Goal: Task Accomplishment & Management: Complete application form

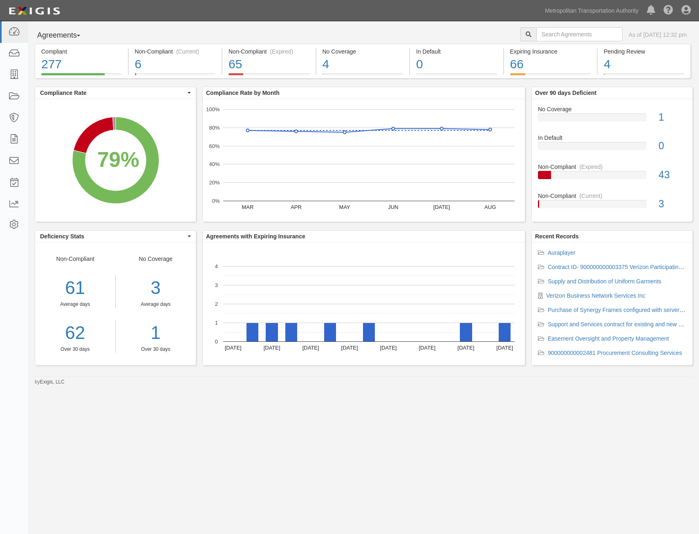
click at [441, 13] on div "Dashboard Inbox Parties Agreements Coverages Documents Messages Tasks Reports A…" at bounding box center [349, 10] width 687 height 21
click at [599, 11] on link "Metropolitan Transportation Authority" at bounding box center [592, 10] width 102 height 16
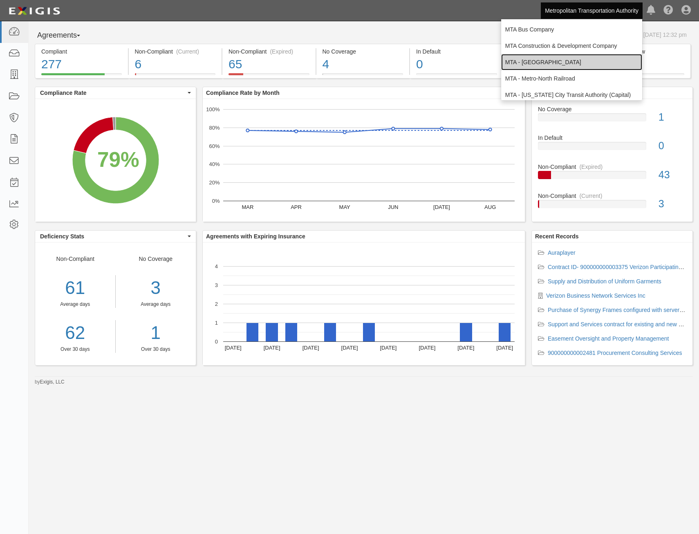
click at [573, 65] on link "MTA - [GEOGRAPHIC_DATA]" at bounding box center [571, 62] width 141 height 16
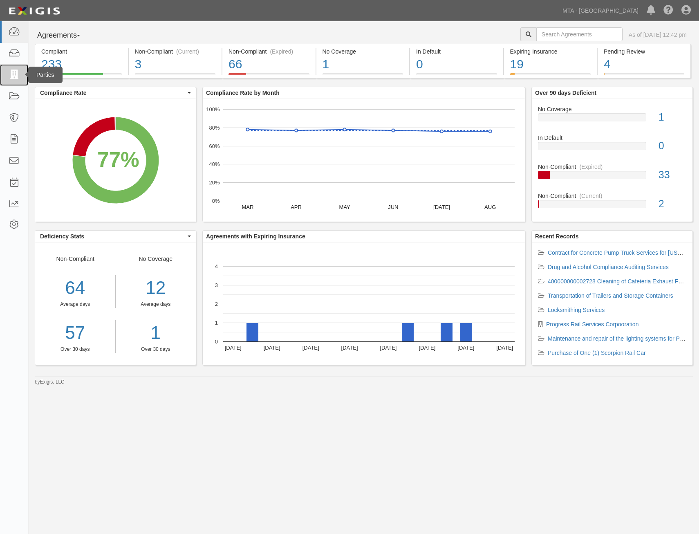
click at [24, 78] on link at bounding box center [14, 75] width 28 height 22
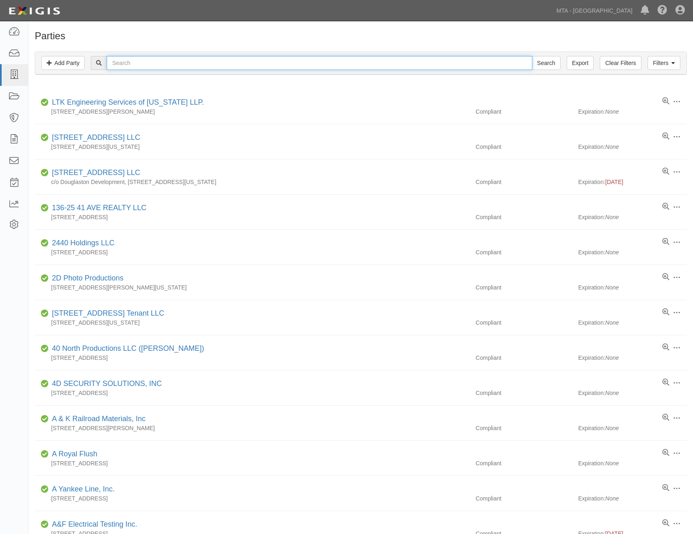
click at [280, 61] on input "text" at bounding box center [319, 63] width 425 height 14
type input "mitel"
click at [532, 56] on input "Search" at bounding box center [546, 63] width 29 height 14
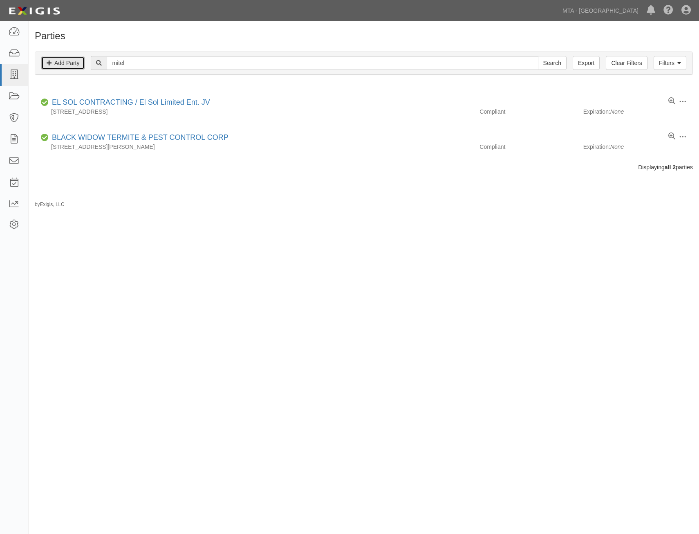
click at [65, 70] on link "Add Party" at bounding box center [62, 63] width 43 height 14
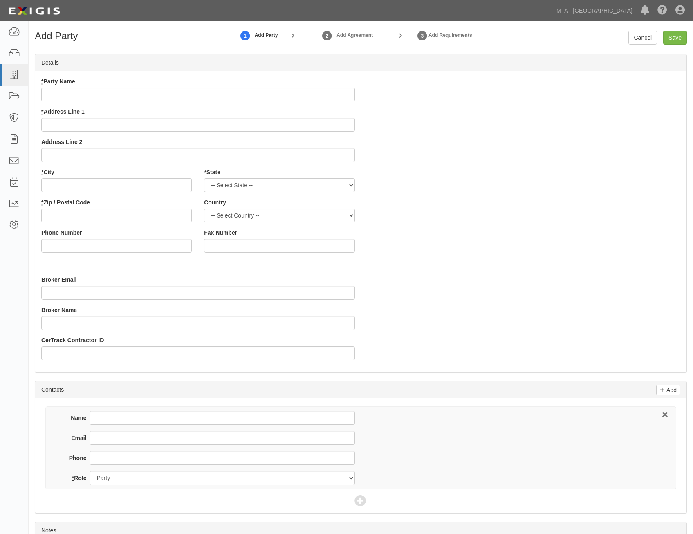
click at [298, 93] on input "* Party Name" at bounding box center [198, 94] width 314 height 14
type input "Mitel Networks, Inc."
click at [482, 166] on div "* Party Name Mitel Networks, Inc. * Address Line 1 Address Line 2 * City * Stat…" at bounding box center [360, 167] width 651 height 181
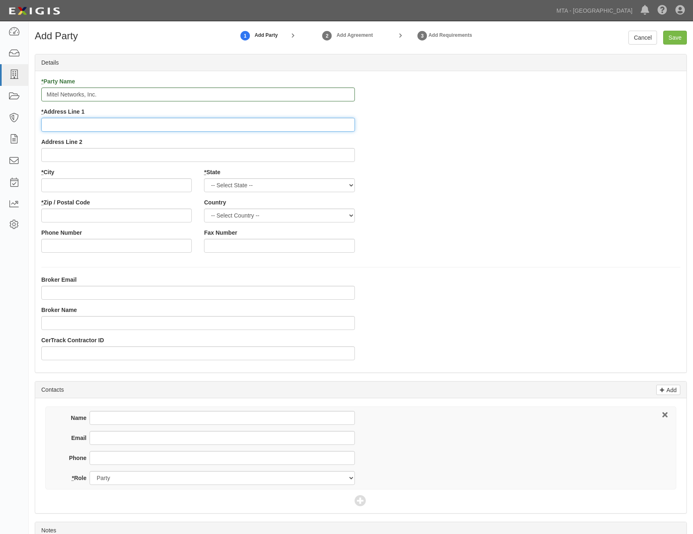
click at [282, 123] on input "* Address Line 1" at bounding box center [198, 125] width 314 height 14
paste input "1146 North Alma School Rd"
type input "1146 North Alma School Rd"
click at [338, 187] on select "-- Select State -- Alabama Alaska Arizona Arkansas California Colorado Connecti…" at bounding box center [279, 185] width 150 height 14
select select "AZ"
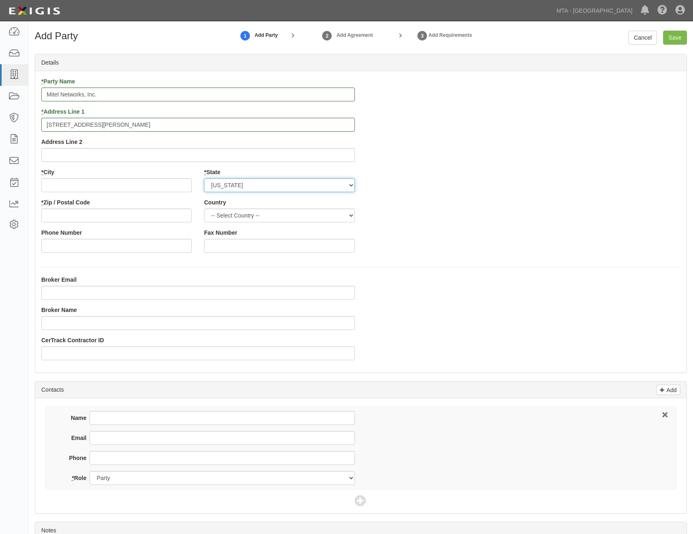
click at [204, 178] on select "-- Select State -- Alabama Alaska Arizona Arkansas California Colorado Connecti…" at bounding box center [279, 185] width 150 height 14
drag, startPoint x: 316, startPoint y: 210, endPoint x: 315, endPoint y: 214, distance: 4.8
click at [316, 210] on select "-- Select Country -- Canada United States --------------- Afghanistan Åland Isl…" at bounding box center [279, 215] width 150 height 14
select select "US"
click at [204, 208] on select "-- Select Country -- Canada United States --------------- Afghanistan Åland Isl…" at bounding box center [279, 215] width 150 height 14
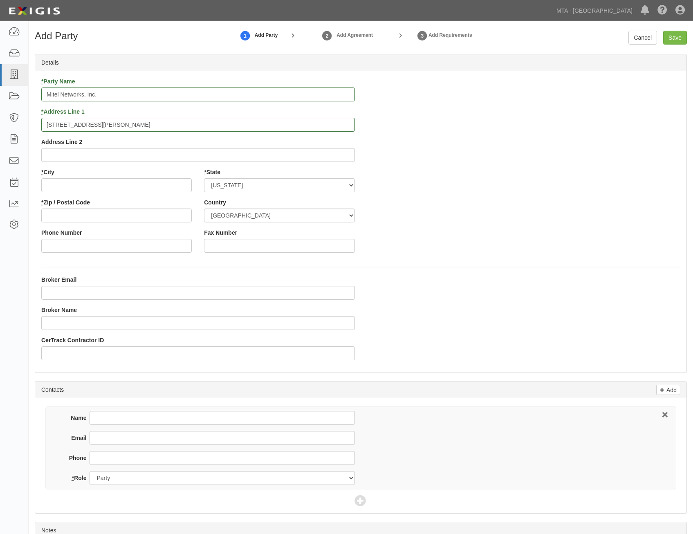
click at [503, 227] on div "* Party Name Mitel Networks, Inc. * Address Line 1 1146 North Alma School Rd Ad…" at bounding box center [360, 167] width 651 height 181
click at [174, 212] on input "* Zip / Postal Code" at bounding box center [116, 215] width 150 height 14
paste input "85201"
type input "85201"
click at [173, 181] on input "* City" at bounding box center [116, 185] width 150 height 14
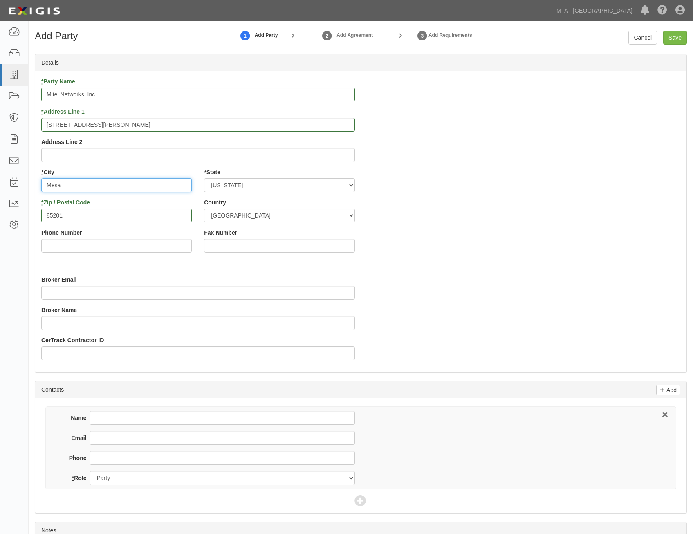
type input "Mesa"
click at [486, 214] on div "* Party Name Mitel Networks, Inc. * Address Line 1 1146 North Alma School Rd Ad…" at bounding box center [360, 167] width 651 height 181
click at [672, 37] on input "Save" at bounding box center [675, 38] width 24 height 14
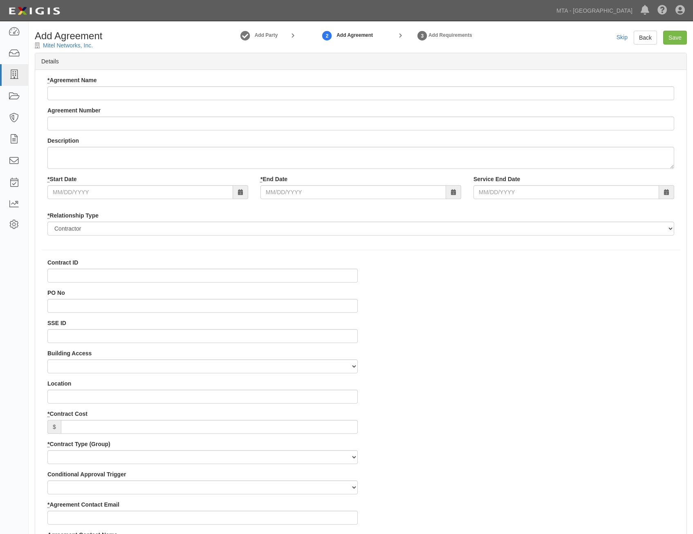
select select
click at [336, 94] on input "* Agreement Name" at bounding box center [360, 93] width 627 height 14
paste input "Unify OpenScape PBX Upgrade"
type input "Unify OpenScape PBX Upgrade"
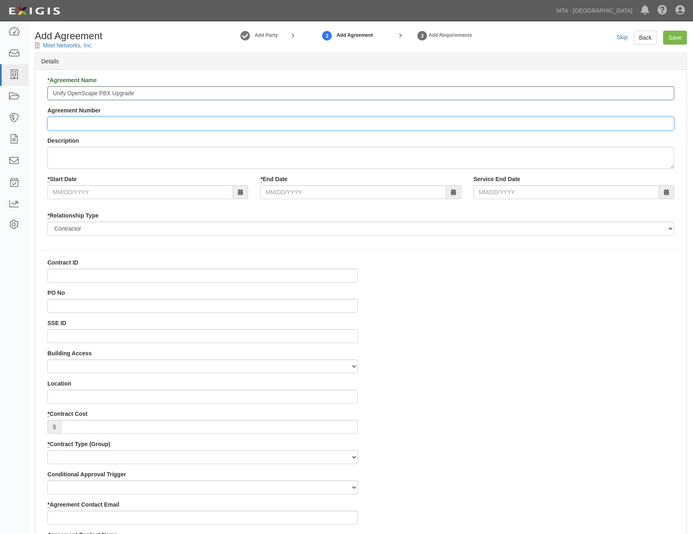
drag, startPoint x: 264, startPoint y: 126, endPoint x: 271, endPoint y: 123, distance: 7.7
click at [264, 126] on input "Agreement Number" at bounding box center [360, 124] width 627 height 14
paste input "0000214715"
type input "0000214715"
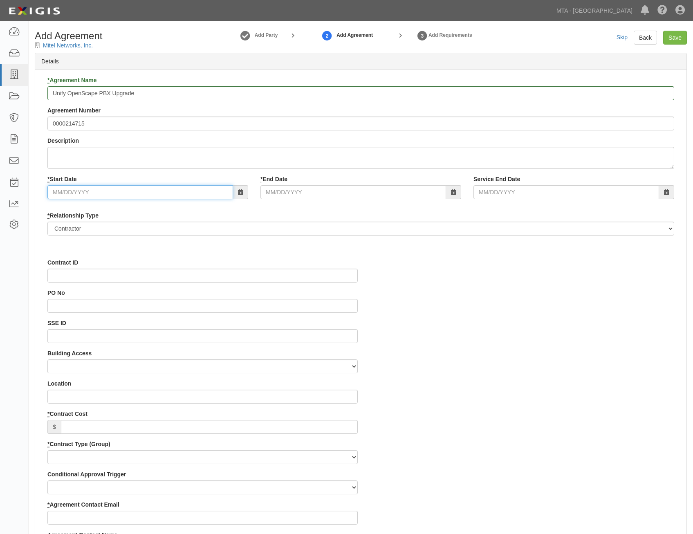
click at [215, 193] on input "* Start Date" at bounding box center [140, 192] width 186 height 14
type input "09/08/2025"
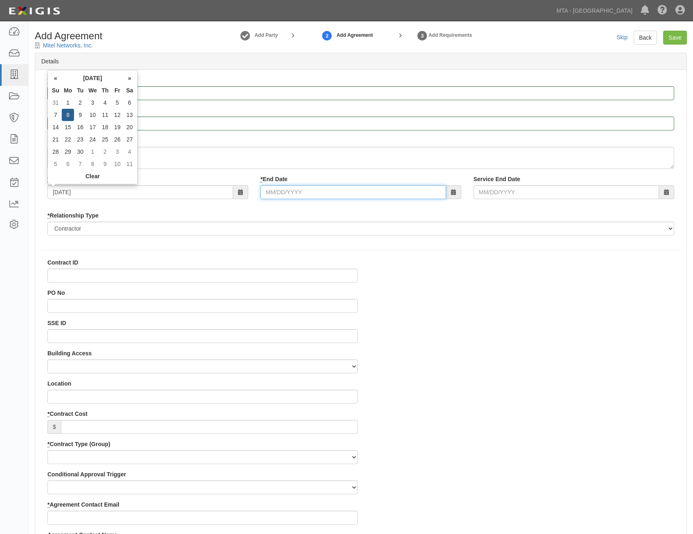
click at [347, 196] on input "* End Date" at bounding box center [353, 192] width 186 height 14
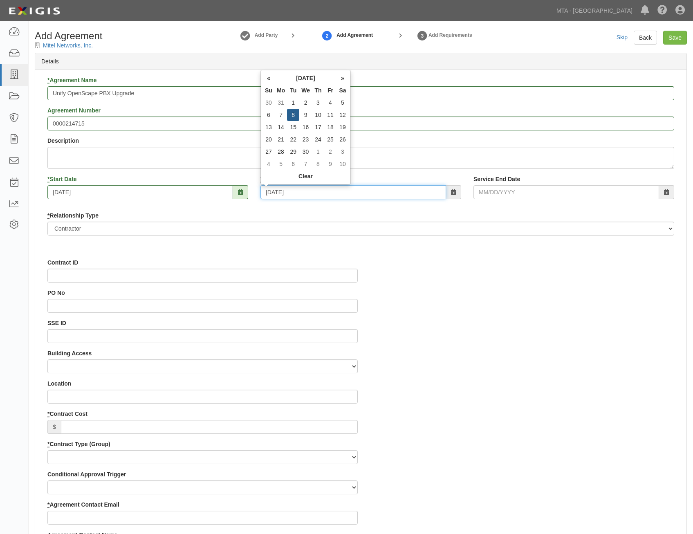
type input "09/08/2026"
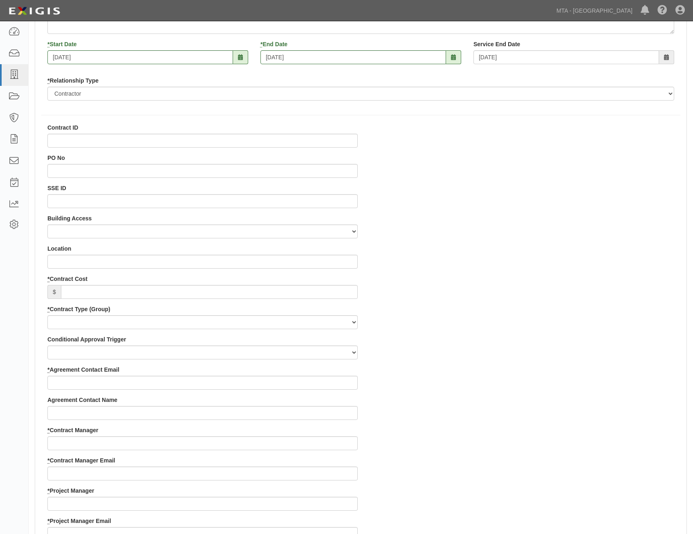
scroll to position [164, 0]
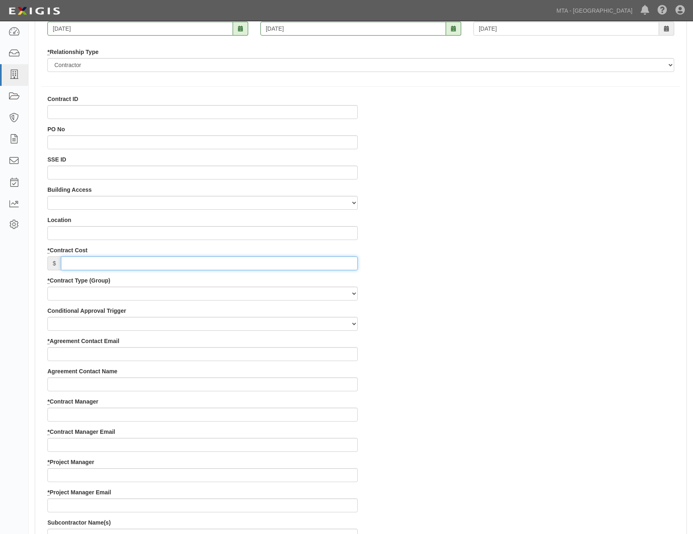
drag, startPoint x: 356, startPoint y: 265, endPoint x: 351, endPoint y: 264, distance: 4.7
click at [356, 265] on input "* Contract Cost" at bounding box center [209, 263] width 297 height 14
paste input "97,516.85"
type input "97,516.85"
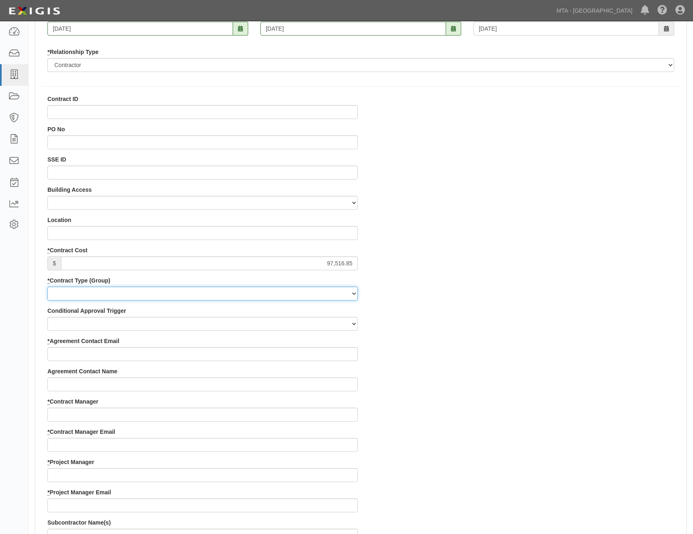
click at [343, 291] on select "Capital Operating Not for Benefit (incls. FA, Entry Permits) Real Estate Other" at bounding box center [202, 294] width 310 height 14
select select "107"
click at [47, 287] on select "Capital Operating Not for Benefit (incls. FA, Entry Permits) Real Estate Other" at bounding box center [202, 294] width 310 height 14
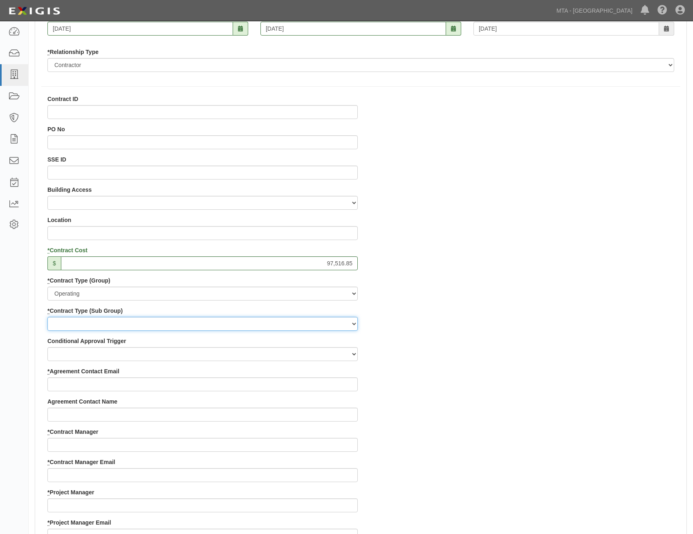
click at [330, 327] on select "Construction Loan / Test and Demo Maintenance Painting Personal Services Contra…" at bounding box center [202, 324] width 310 height 14
select select "183"
click at [47, 317] on select "Construction Loan / Test and Demo Maintenance Painting Personal Services Contra…" at bounding box center [202, 324] width 310 height 14
click at [469, 347] on div "Contract ID PO No SSE ID Building Access 2 Broadway 341/345/347 BREP 333 Other …" at bounding box center [360, 488] width 651 height 786
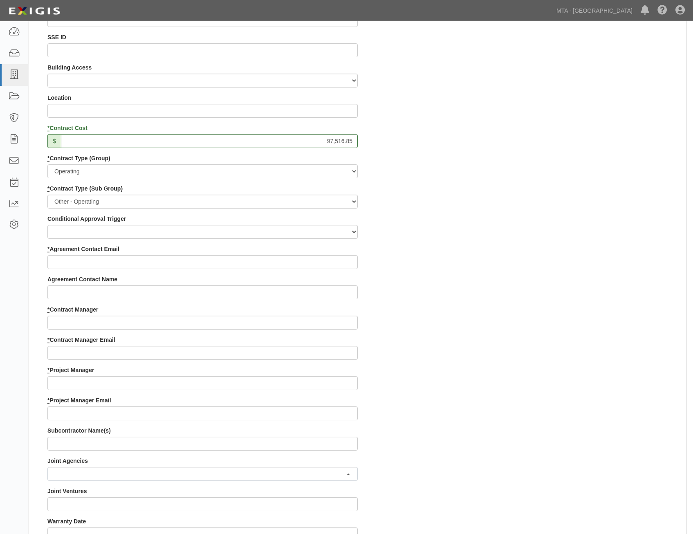
scroll to position [286, 0]
click at [276, 261] on input "* Agreement Contact Email" at bounding box center [202, 262] width 310 height 14
paste input "Sheri.rittenberg@mitel.com"
type input "Sheri.rittenberg@mitel.com"
click at [525, 346] on div "Contract ID PO No SSE ID Building Access 2 Broadway 341/345/347 BREP 333 Other …" at bounding box center [360, 365] width 651 height 786
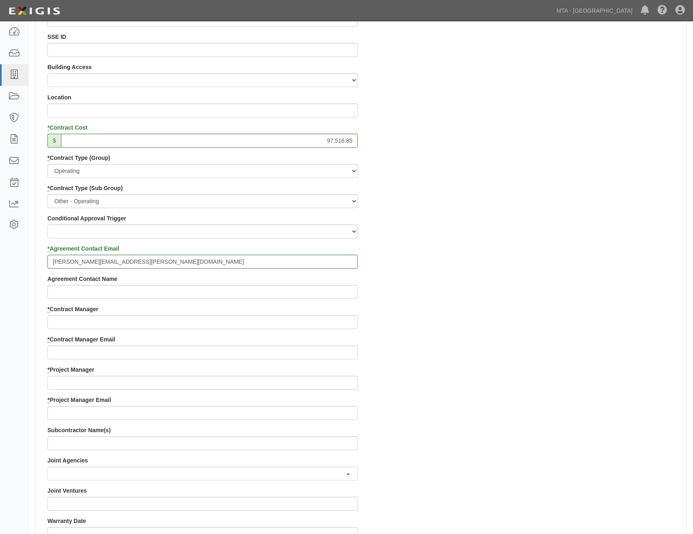
click at [230, 314] on div "* Contract Manager" at bounding box center [202, 317] width 310 height 24
drag, startPoint x: 230, startPoint y: 314, endPoint x: 204, endPoint y: 327, distance: 28.9
click at [204, 327] on input "* Contract Manager" at bounding box center [202, 322] width 310 height 14
paste input "Ifeoma Ekere"
type input "Ifeoma Ekere"
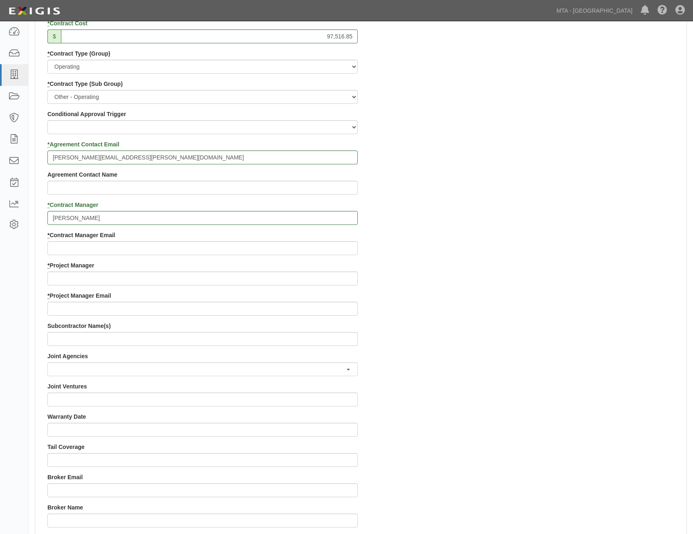
scroll to position [409, 0]
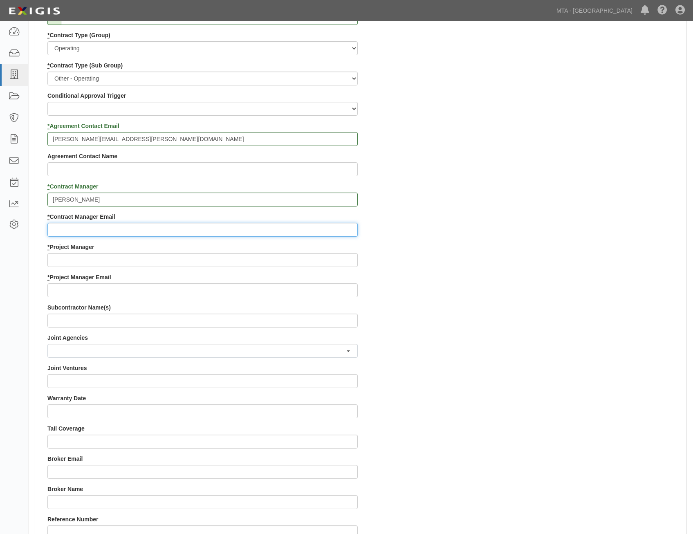
click at [340, 227] on input "* Contract Manager Email" at bounding box center [202, 230] width 310 height 14
paste input "Ifeoma.Ekere@mtahq.org"
type input "Ifeoma.Ekere@mtahq.org"
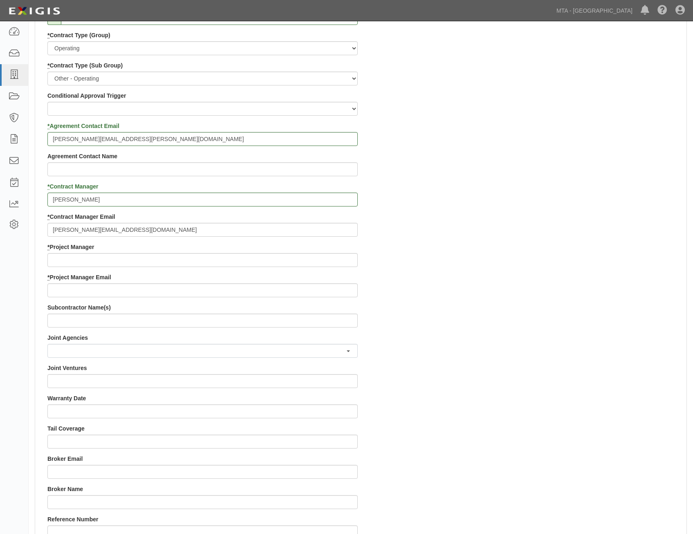
click at [417, 280] on div "Contract ID PO No SSE ID Building Access 2 Broadway 341/345/347 BREP 333 Other …" at bounding box center [360, 243] width 651 height 786
click at [310, 261] on input "* Project Manager" at bounding box center [202, 260] width 310 height 14
paste input "To Chan"
type input "To Chan"
click at [545, 327] on div "Contract ID PO No SSE ID Building Access 2 Broadway 341/345/347 BREP 333 Other …" at bounding box center [360, 243] width 651 height 786
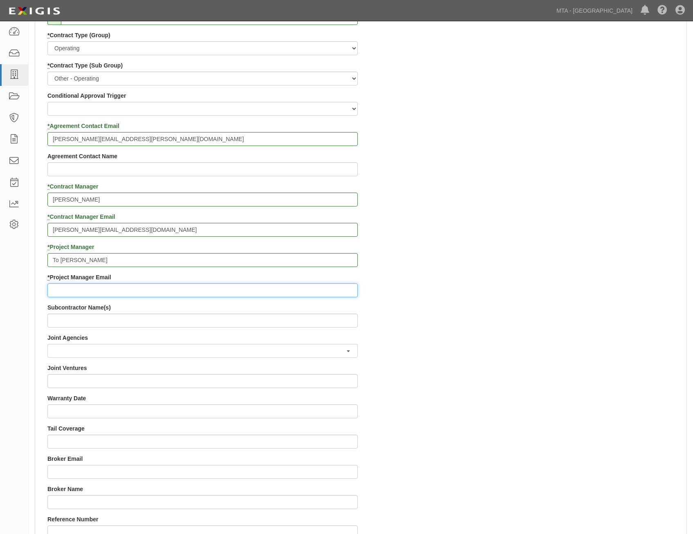
click at [251, 289] on input "* Project Manager Email" at bounding box center [202, 290] width 310 height 14
paste input "tchan@lirr.org"
type input "tchan@lirr.org"
click at [495, 328] on div "Contract ID PO No SSE ID Building Access 2 Broadway 341/345/347 BREP 333 Other …" at bounding box center [360, 243] width 651 height 786
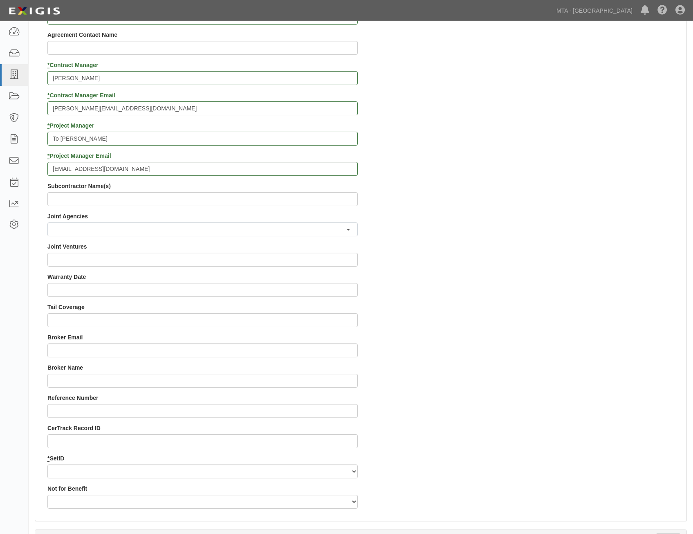
scroll to position [654, 0]
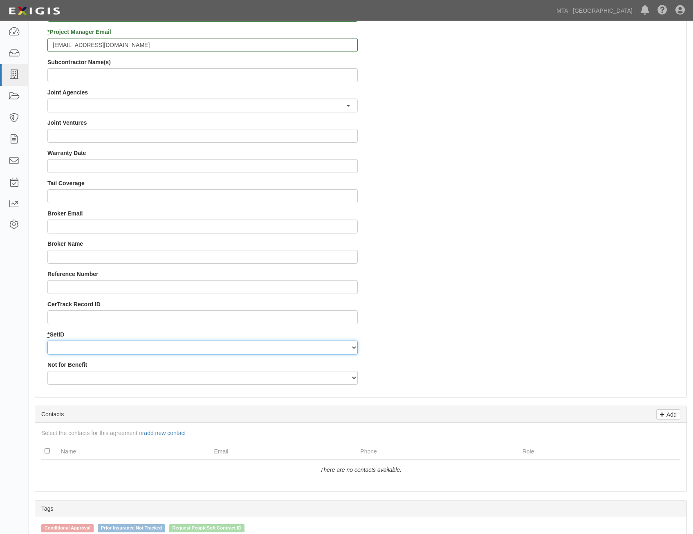
drag, startPoint x: 331, startPoint y: 350, endPoint x: 327, endPoint y: 355, distance: 5.8
click at [331, 350] on select "LIRRD" at bounding box center [202, 348] width 310 height 14
select select "93"
click at [47, 341] on select "LIRRD" at bounding box center [202, 348] width 310 height 14
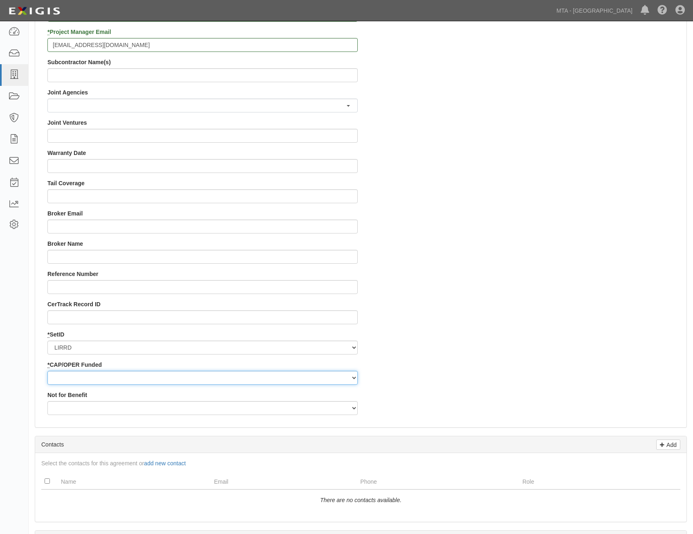
click at [307, 379] on select "Capital Operating" at bounding box center [202, 378] width 310 height 14
select select "353"
click at [47, 371] on select "Capital Operating" at bounding box center [202, 378] width 310 height 14
click at [446, 361] on div "Contract ID PO No SSE ID Building Access 2 Broadway 341/345/347 BREP 333 Other …" at bounding box center [360, 12] width 651 height 817
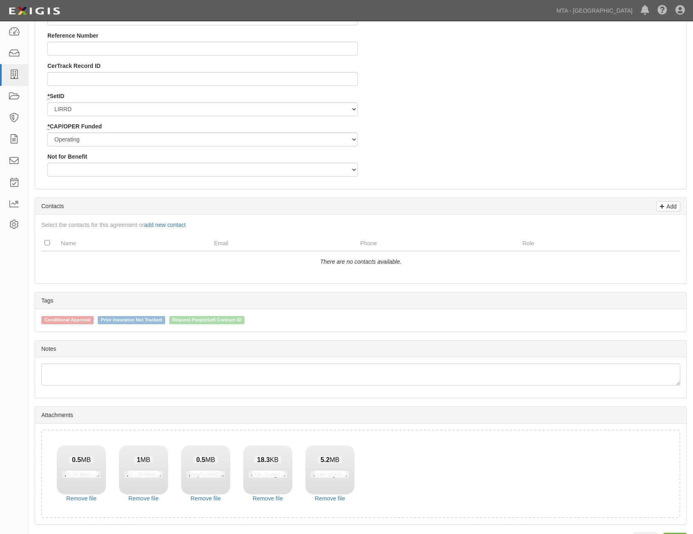
scroll to position [917, 0]
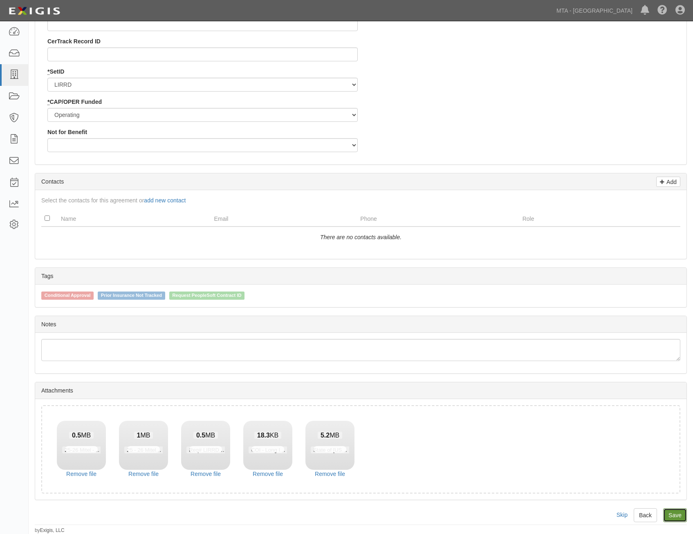
click at [680, 517] on link "Save" at bounding box center [675, 515] width 24 height 14
type input "97516.85"
